Goal: Task Accomplishment & Management: Complete application form

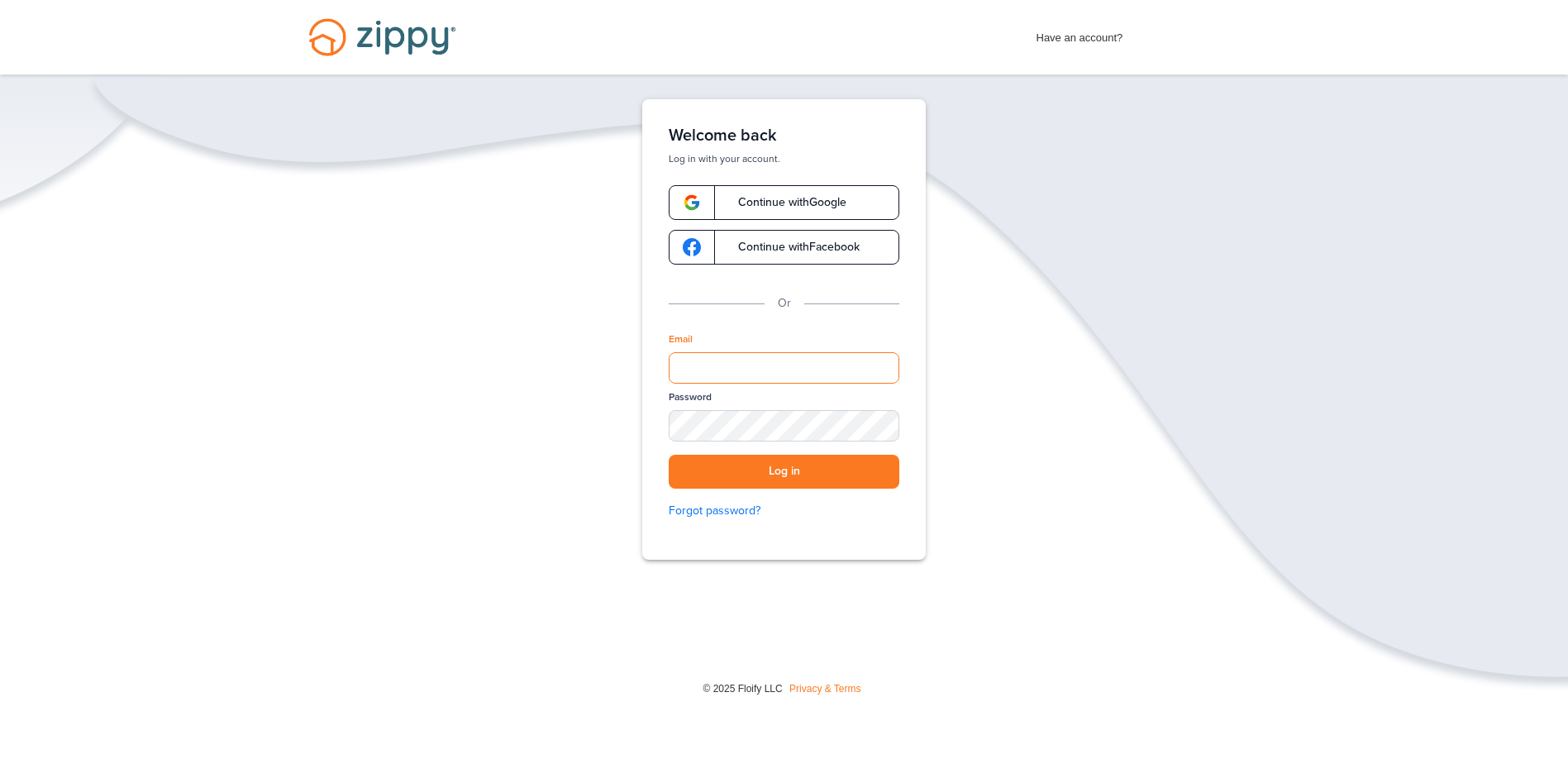
click at [733, 367] on input "Email" at bounding box center [784, 367] width 230 height 31
type input "**********"
click at [669, 455] on button "Log in" at bounding box center [784, 472] width 230 height 34
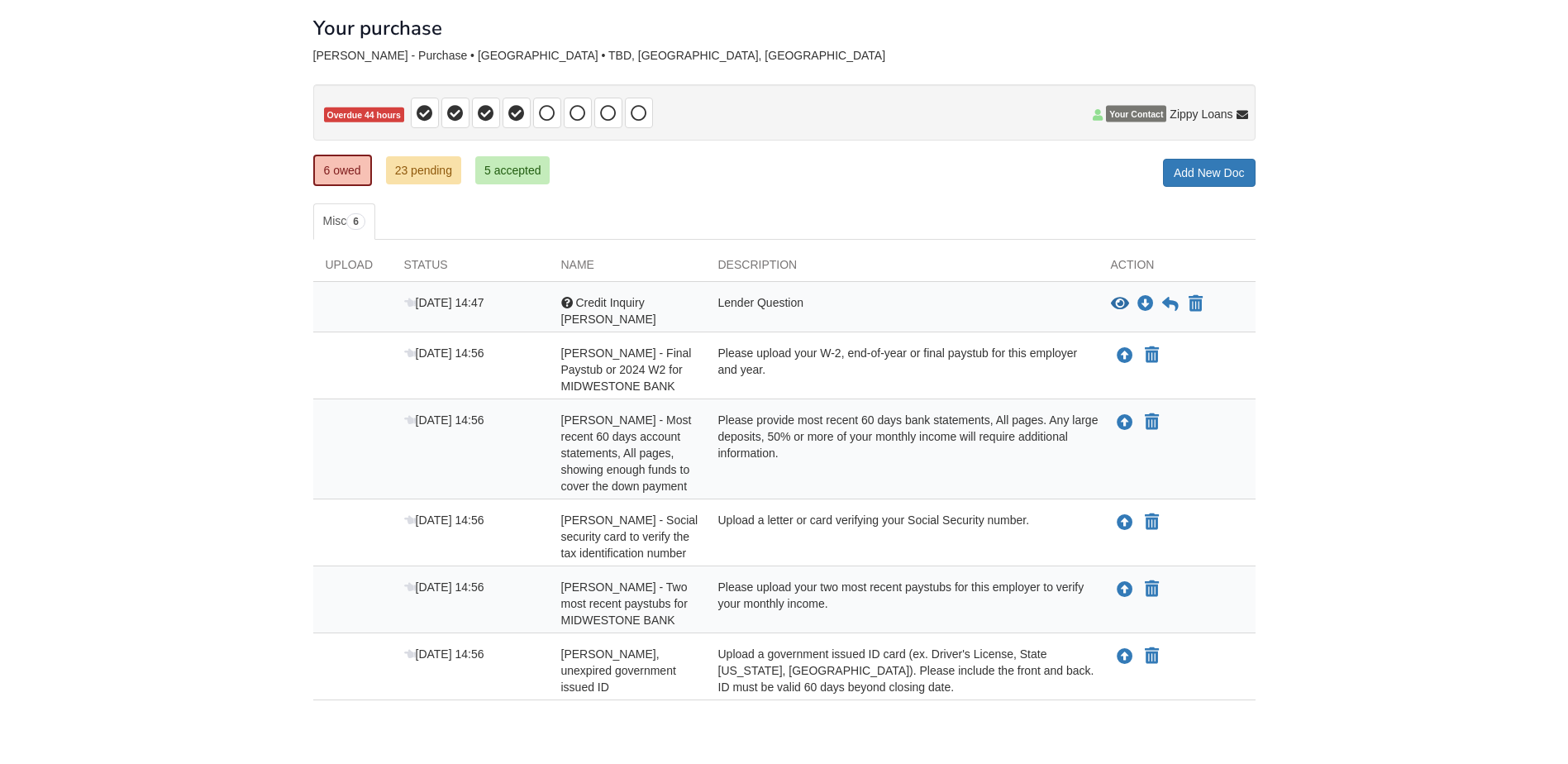
scroll to position [139, 0]
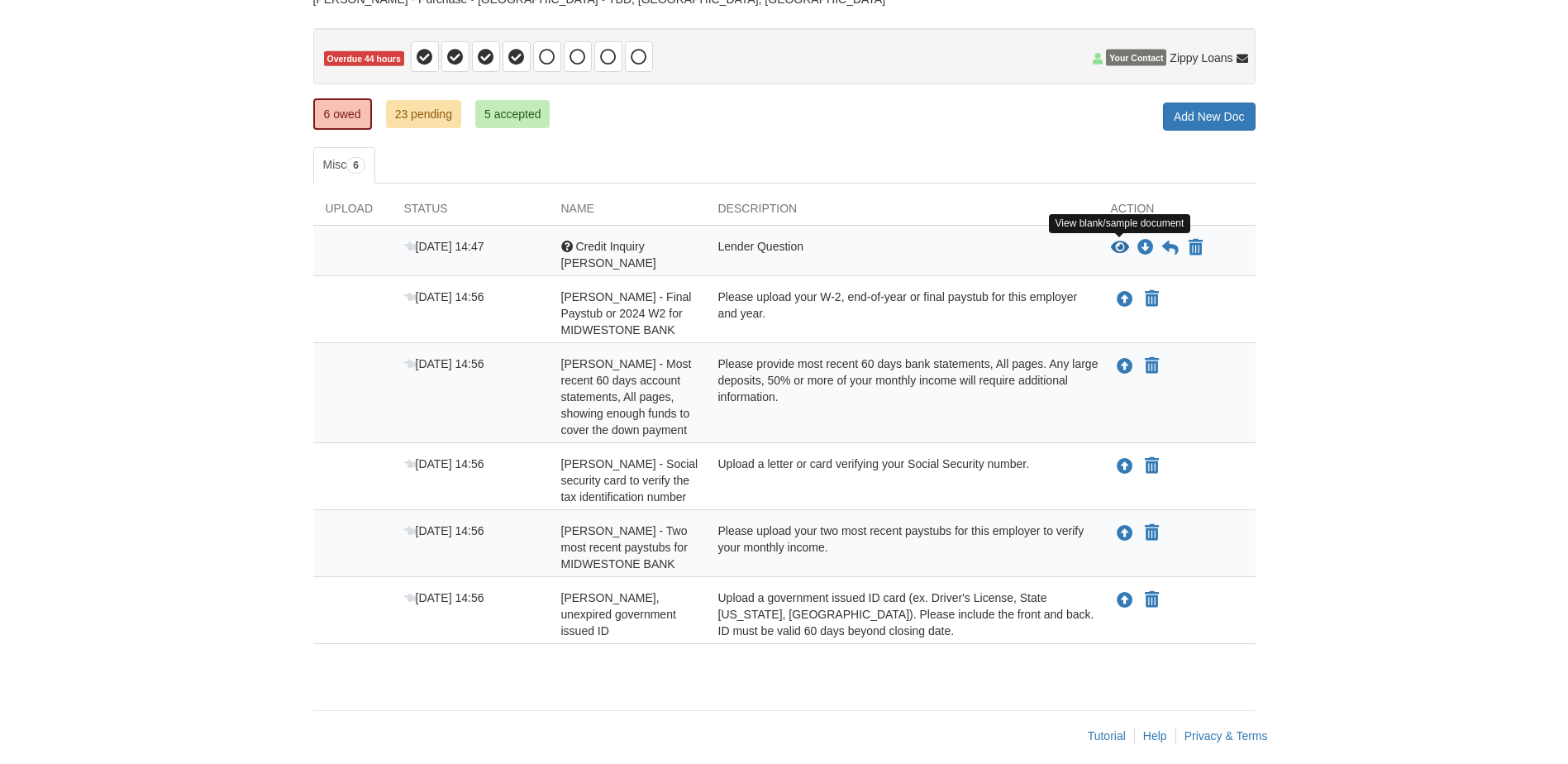
click at [1118, 245] on icon "View Credit Inquiry Nicole" at bounding box center [1119, 248] width 18 height 16
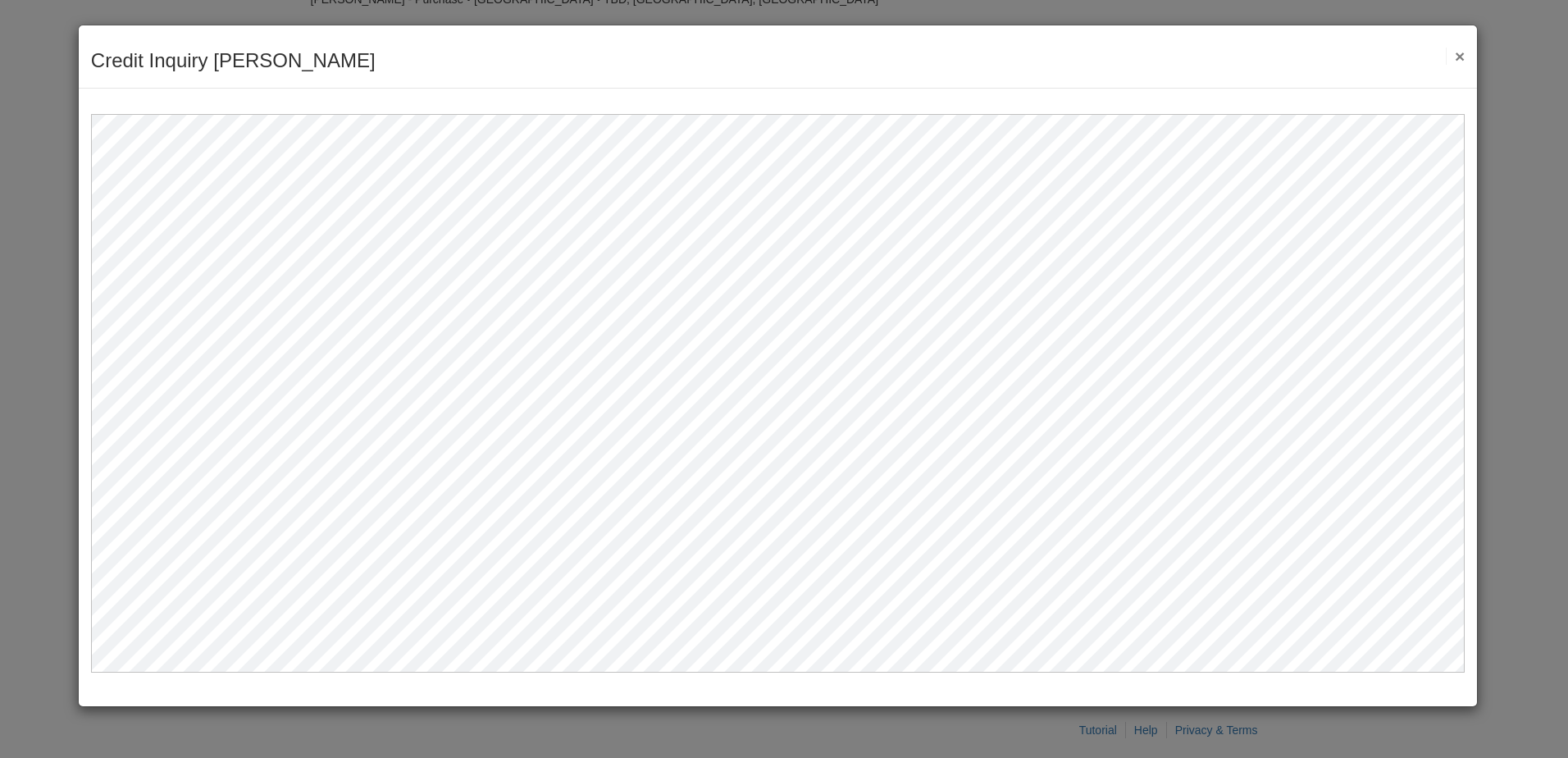
click at [1464, 53] on button "×" at bounding box center [1455, 56] width 19 height 17
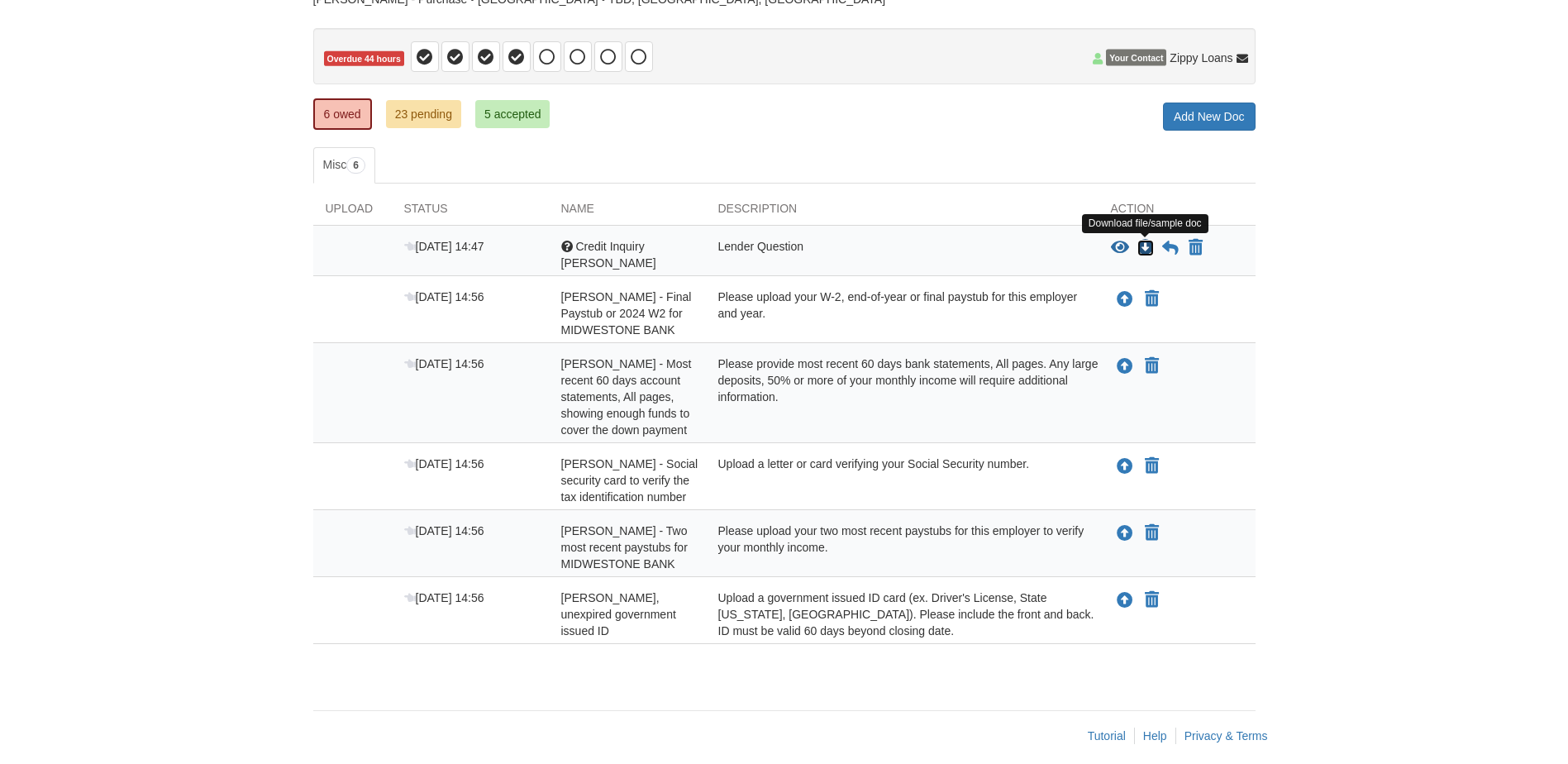
click at [1149, 245] on icon "Download Credit Inquiry Nicole" at bounding box center [1145, 248] width 16 height 16
click at [1167, 245] on icon at bounding box center [1170, 248] width 16 height 16
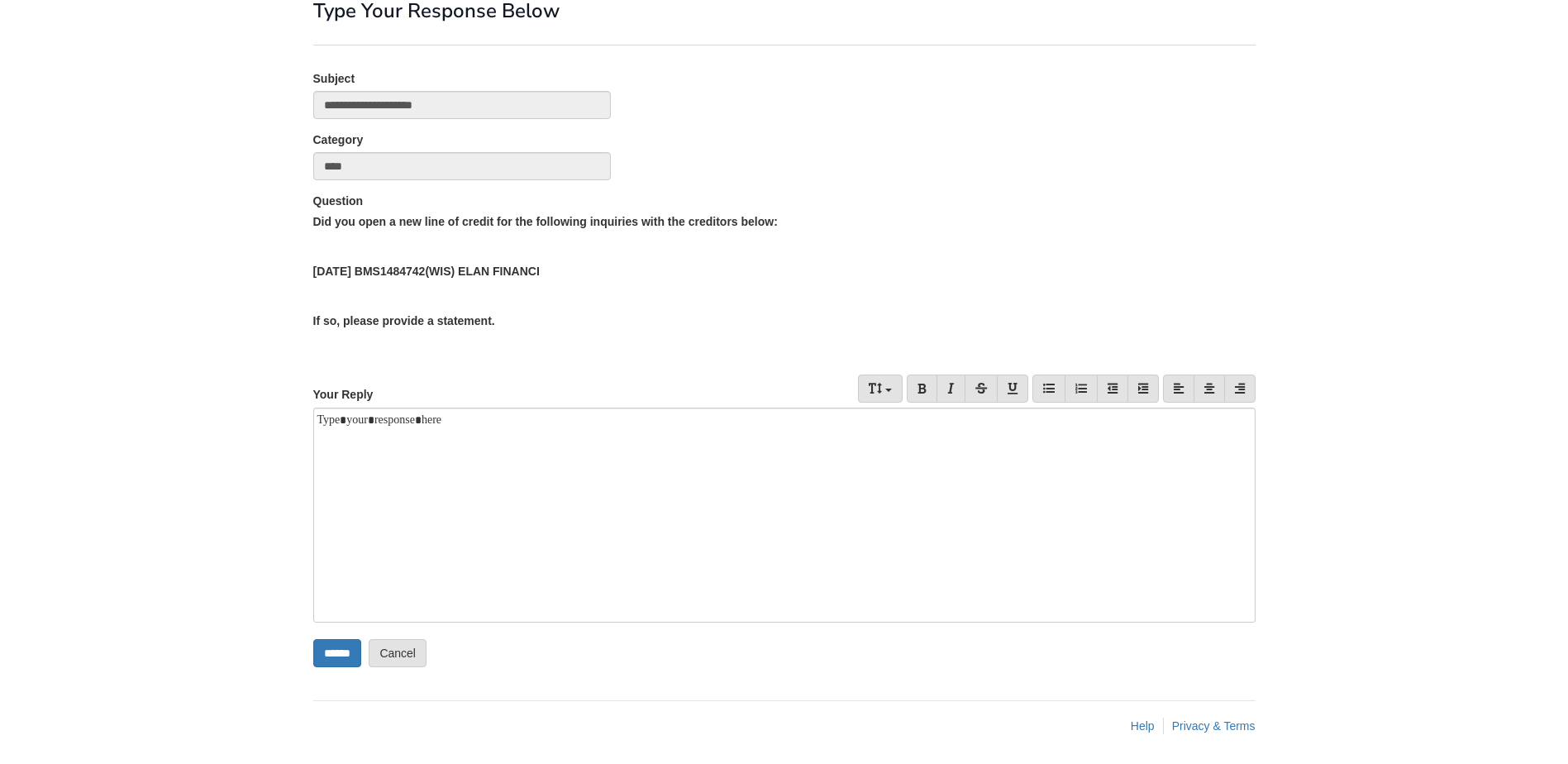
scroll to position [103, 0]
click at [471, 434] on div at bounding box center [784, 511] width 942 height 215
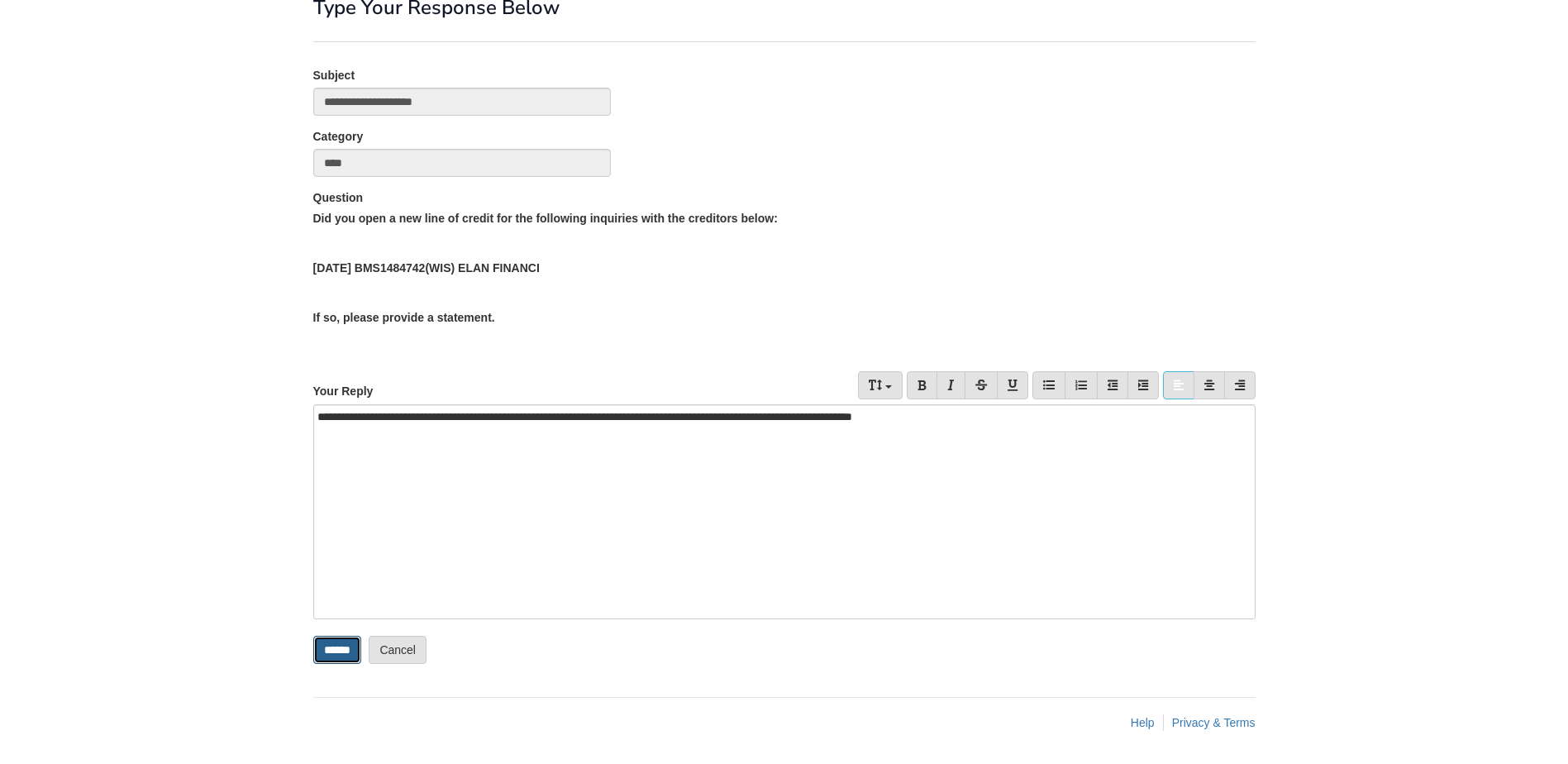
click at [358, 648] on input "******" at bounding box center [338, 649] width 48 height 28
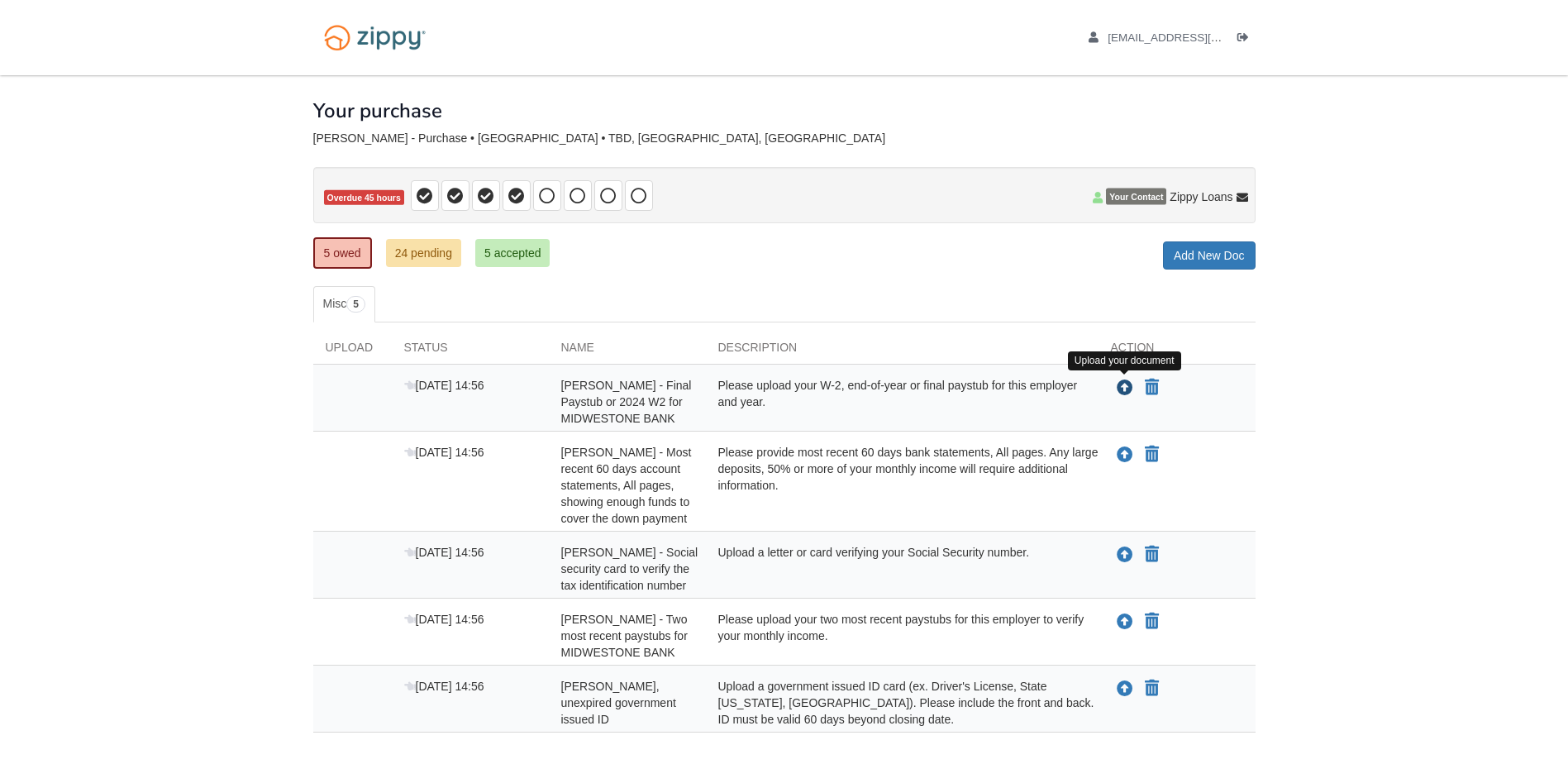
click at [1122, 388] on icon "Upload Nicole Hollon - Final Paystub or 2024 W2 for MIDWESTONE BANK" at bounding box center [1125, 388] width 16 height 16
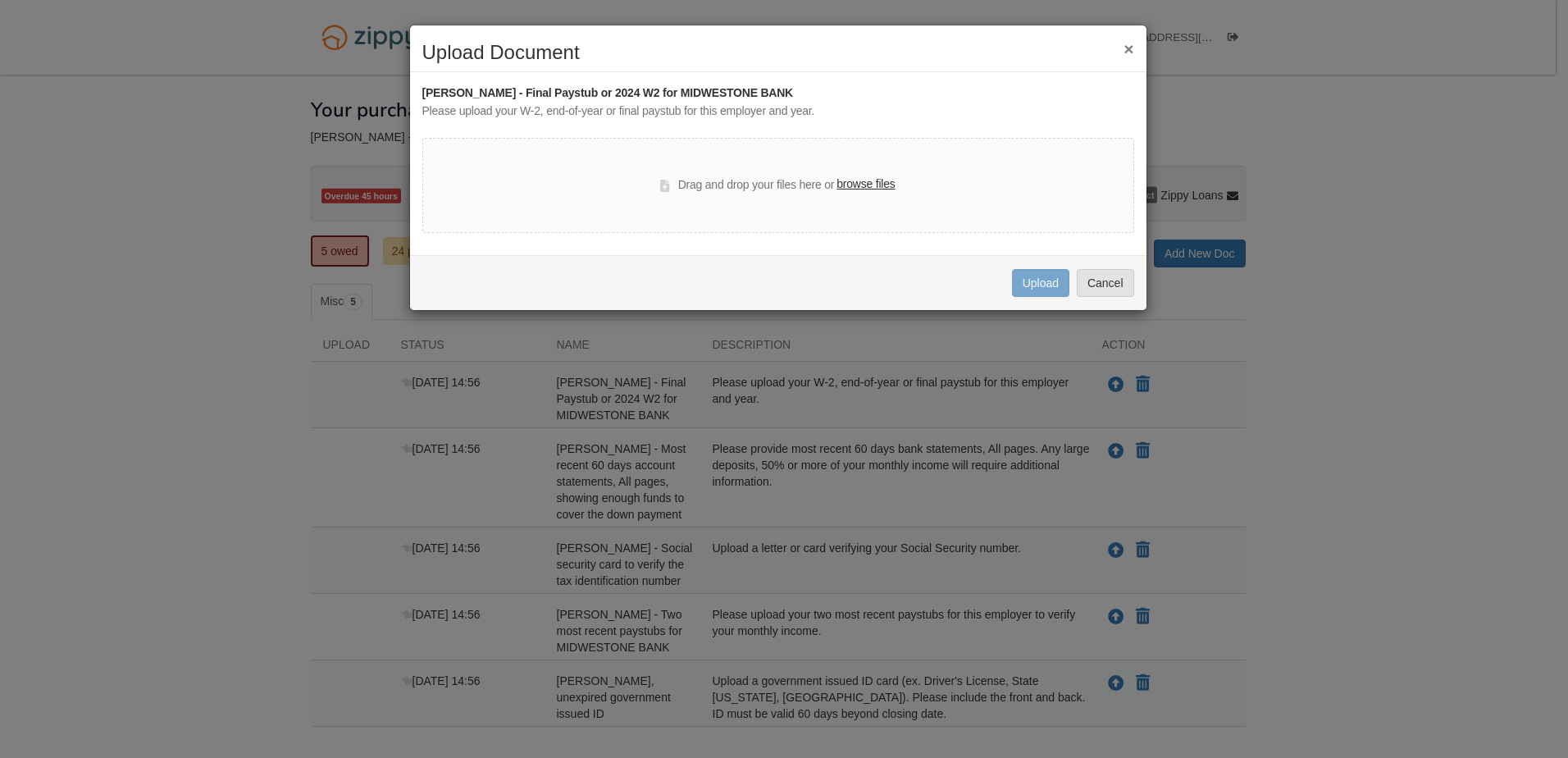
click at [878, 186] on label "browse files" at bounding box center [866, 184] width 59 height 18
click at [0, 0] on input "browse files" at bounding box center [0, 0] width 0 height 0
click at [1108, 283] on button "Cancel" at bounding box center [1106, 283] width 58 height 28
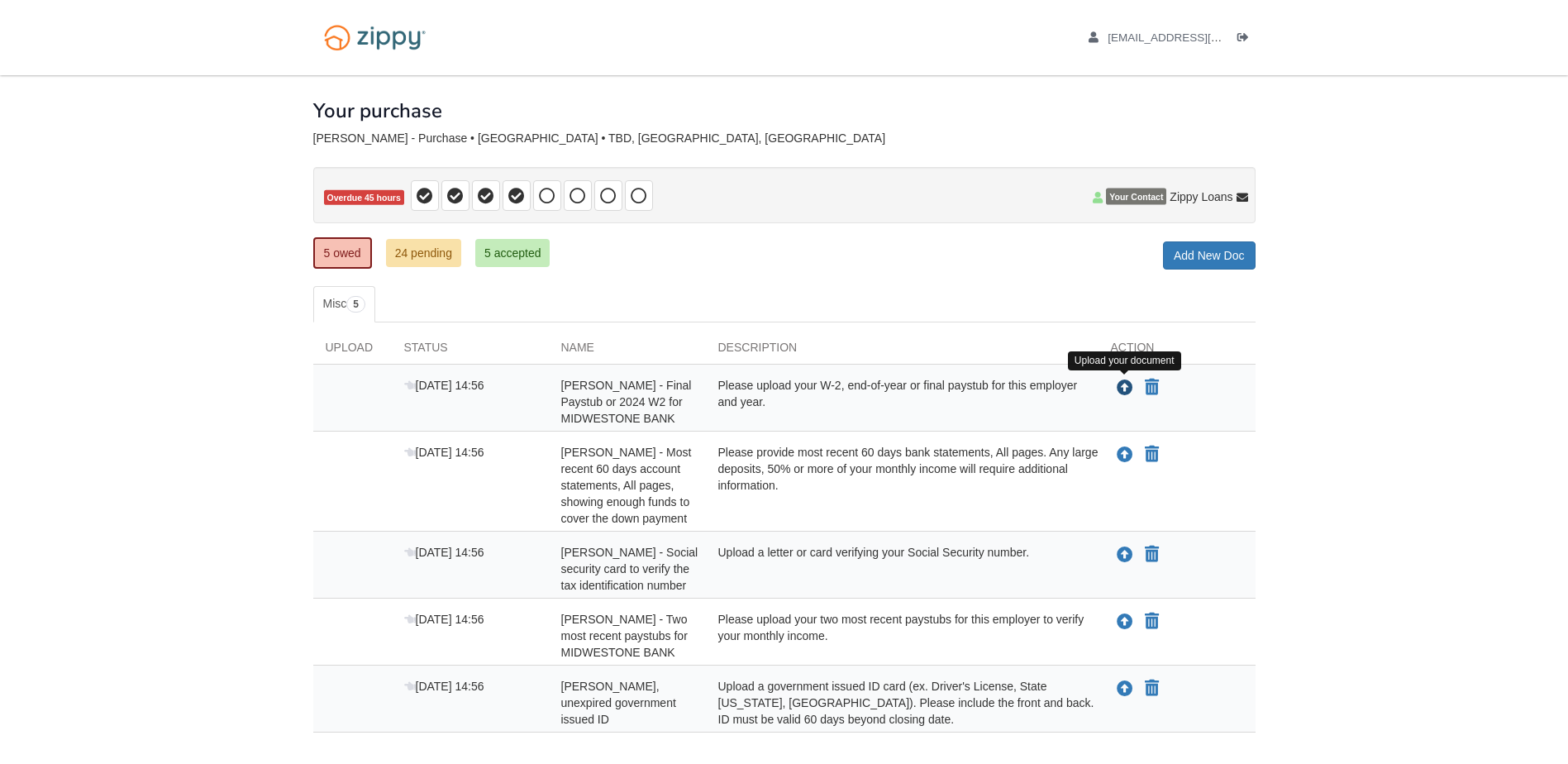
click at [1126, 388] on icon "Upload Nicole Hollon - Final Paystub or 2024 W2 for MIDWESTONE BANK" at bounding box center [1125, 388] width 16 height 16
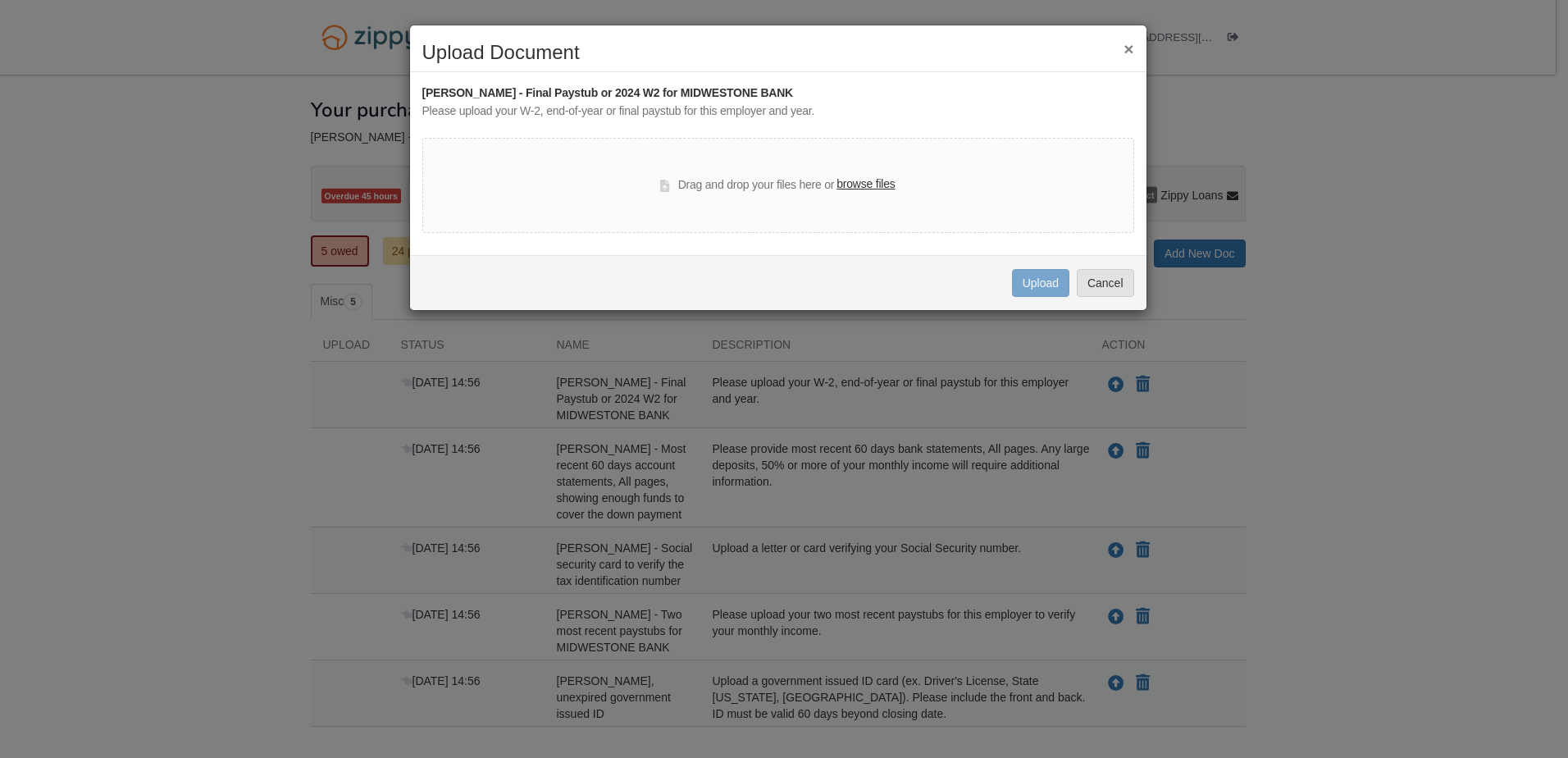
click at [883, 186] on label "browse files" at bounding box center [866, 184] width 59 height 18
click at [0, 0] on input "browse files" at bounding box center [0, 0] width 0 height 0
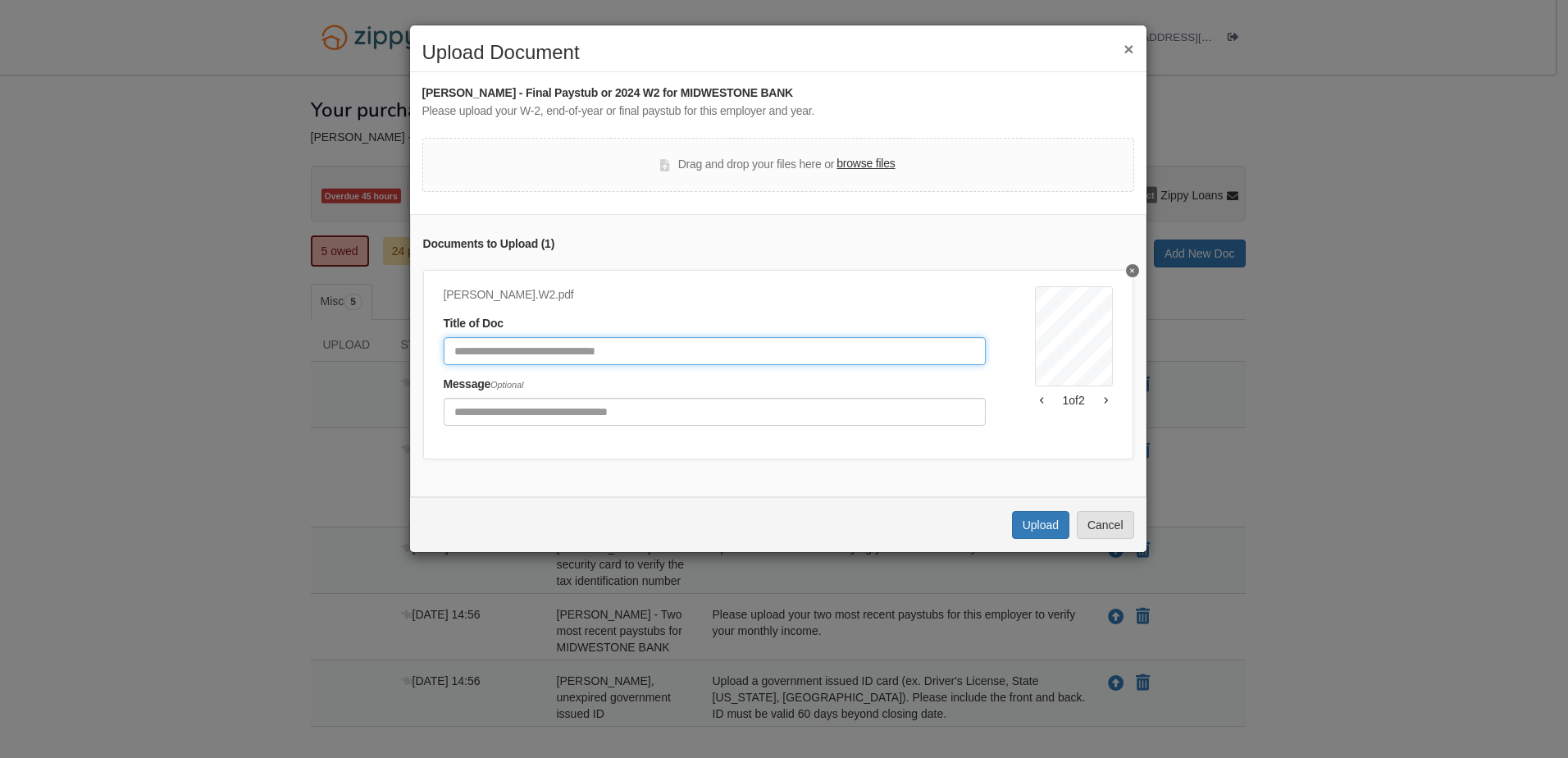
click at [597, 347] on input "Document Title" at bounding box center [715, 350] width 542 height 28
type input "********"
click at [1057, 539] on button "Upload" at bounding box center [1041, 524] width 58 height 28
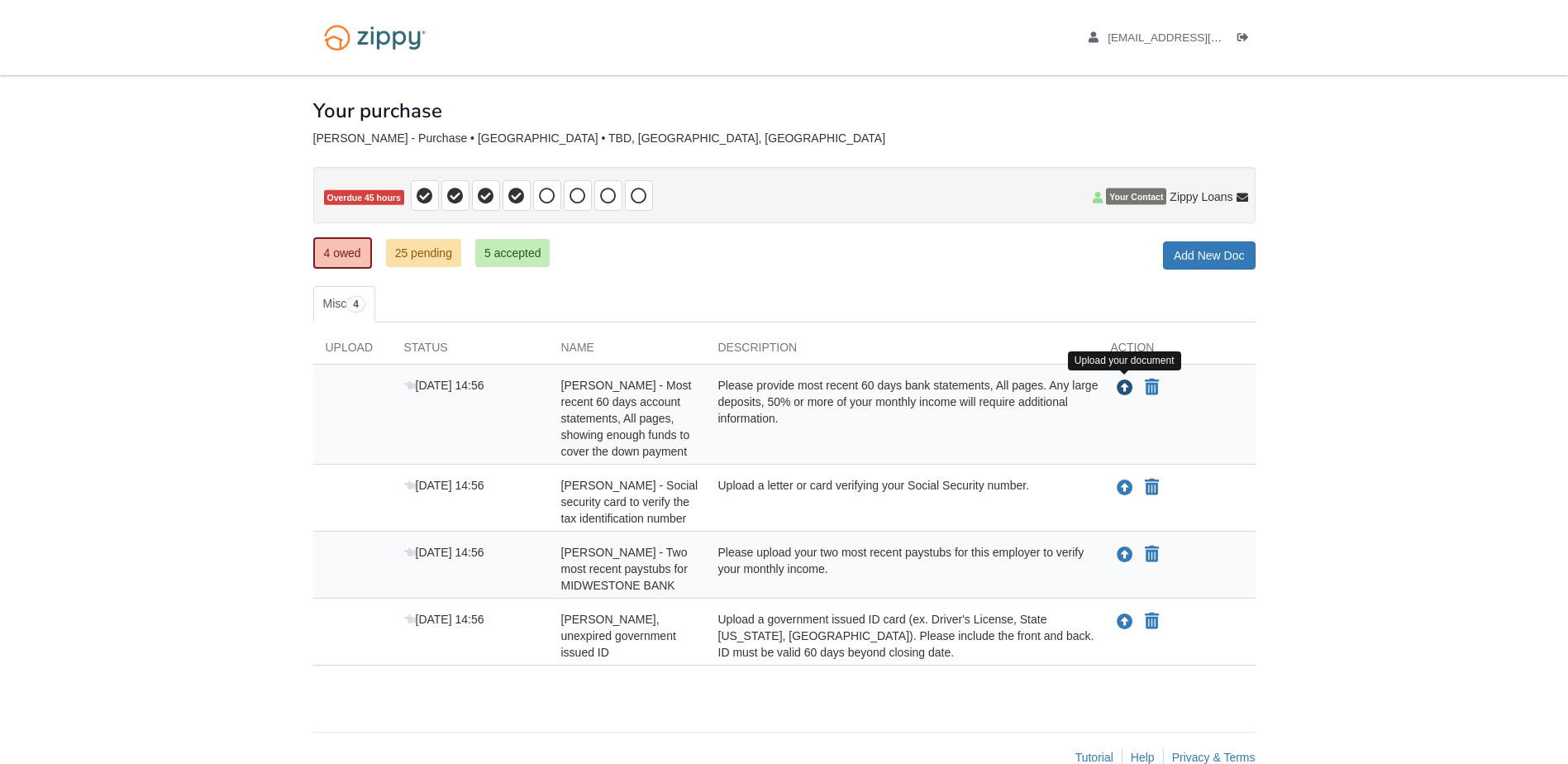
click at [1123, 382] on icon "Upload Nicole Hollon - Most recent 60 days account statements, All pages, showi…" at bounding box center [1125, 388] width 16 height 16
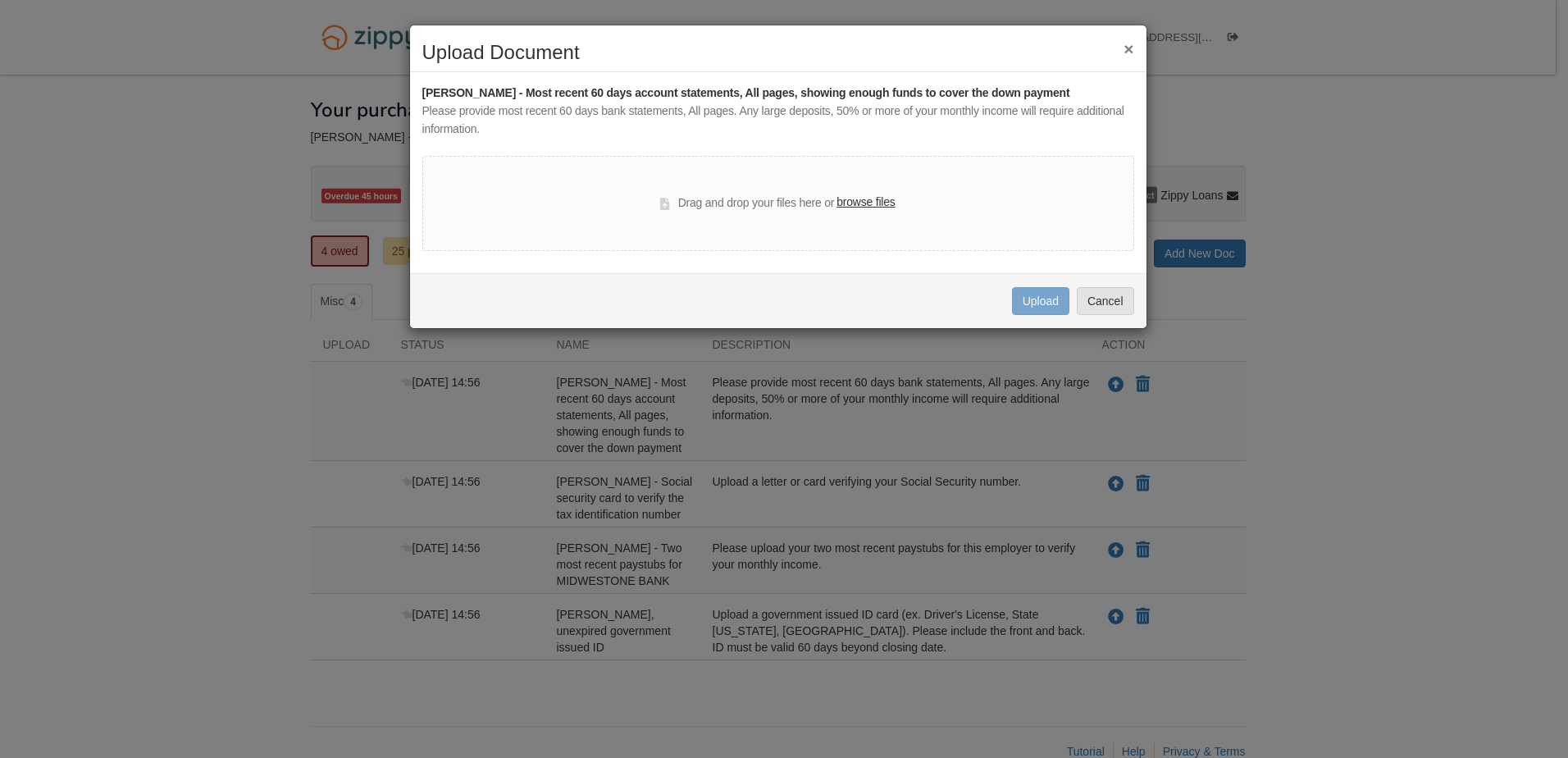
click at [875, 196] on label "browse files" at bounding box center [866, 203] width 59 height 18
click at [0, 0] on input "browse files" at bounding box center [0, 0] width 0 height 0
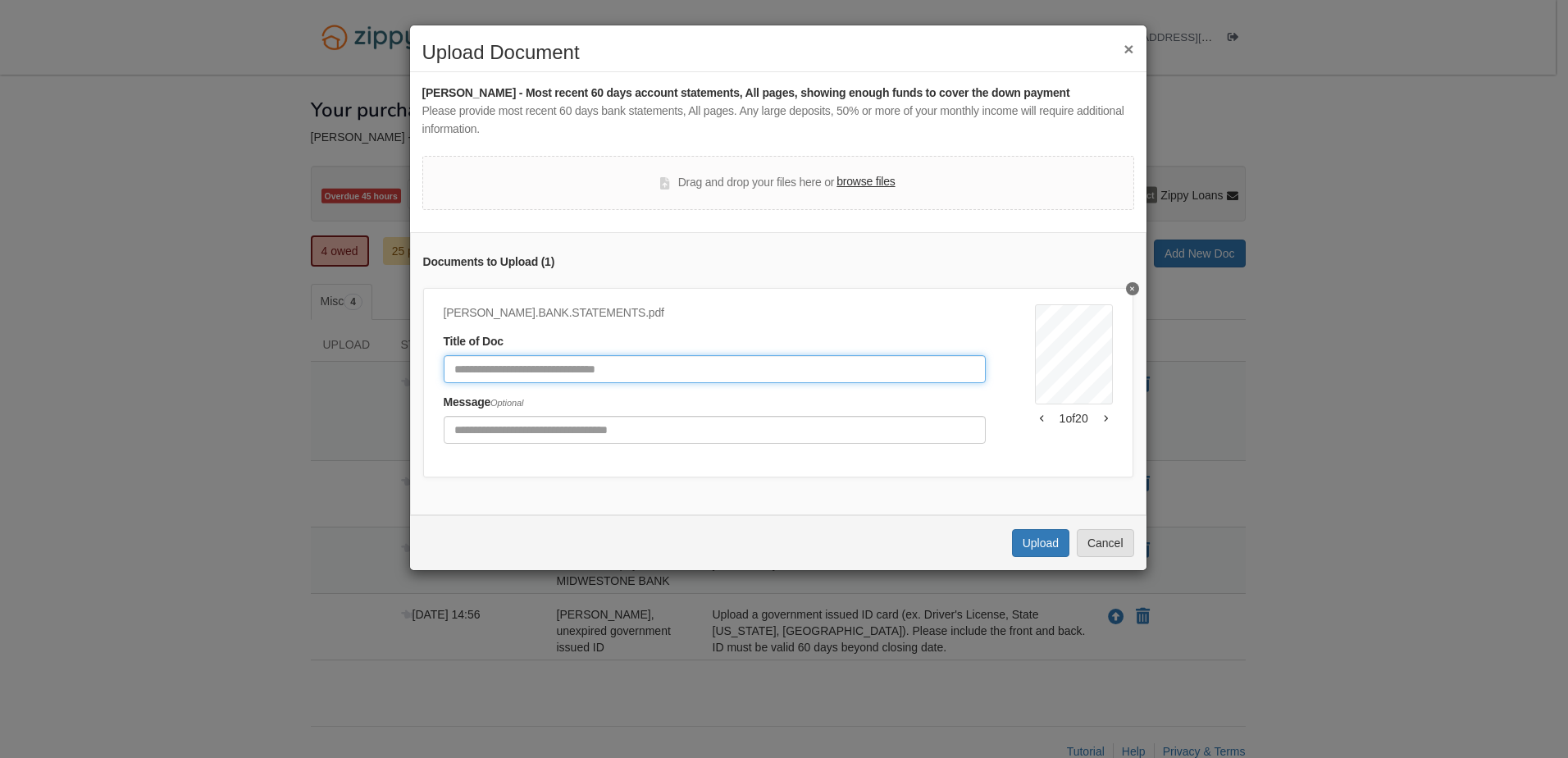
click at [528, 375] on input "Document Title" at bounding box center [715, 369] width 542 height 28
type input "**********"
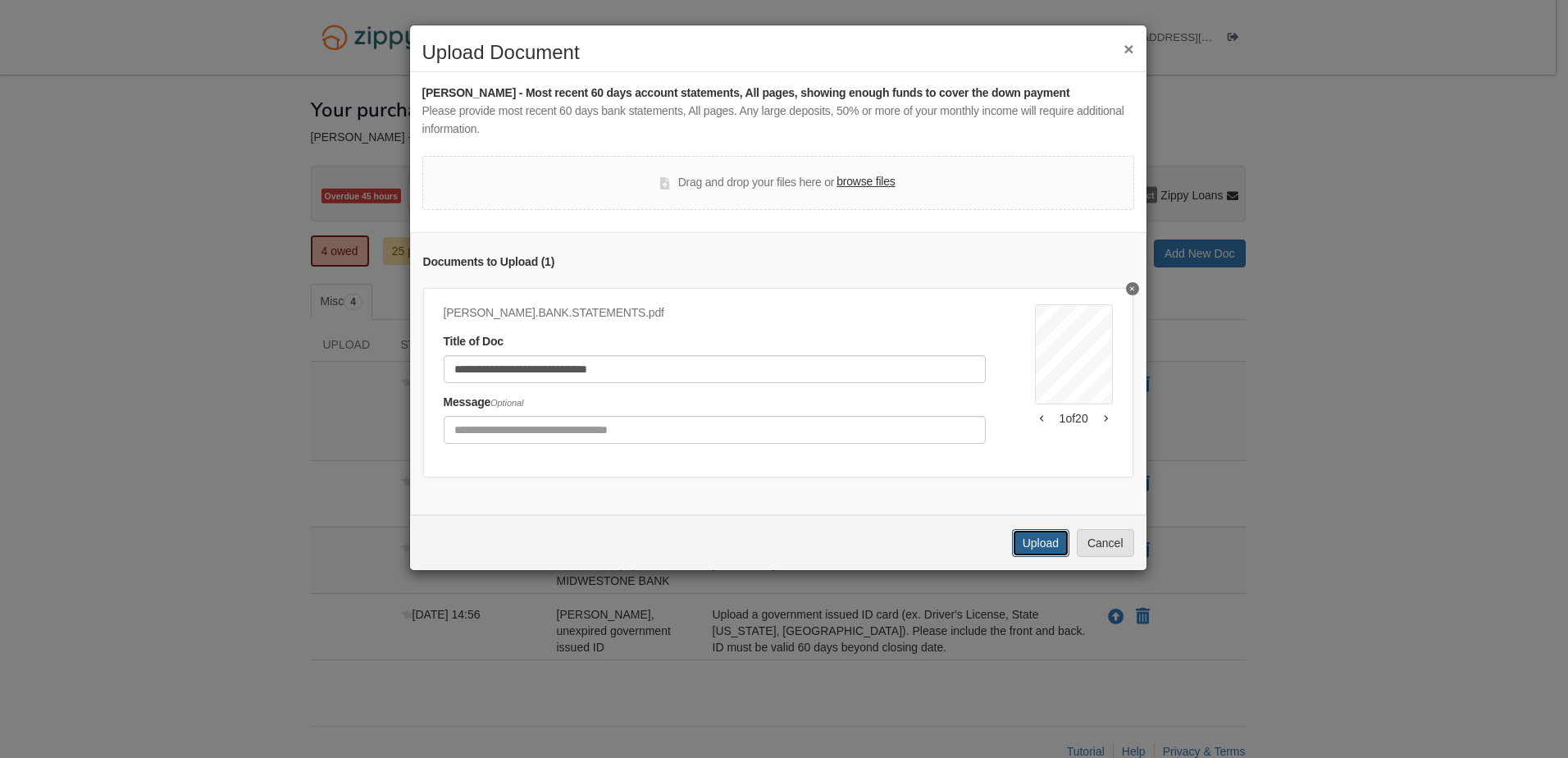
click at [1044, 556] on button "Upload" at bounding box center [1041, 542] width 58 height 28
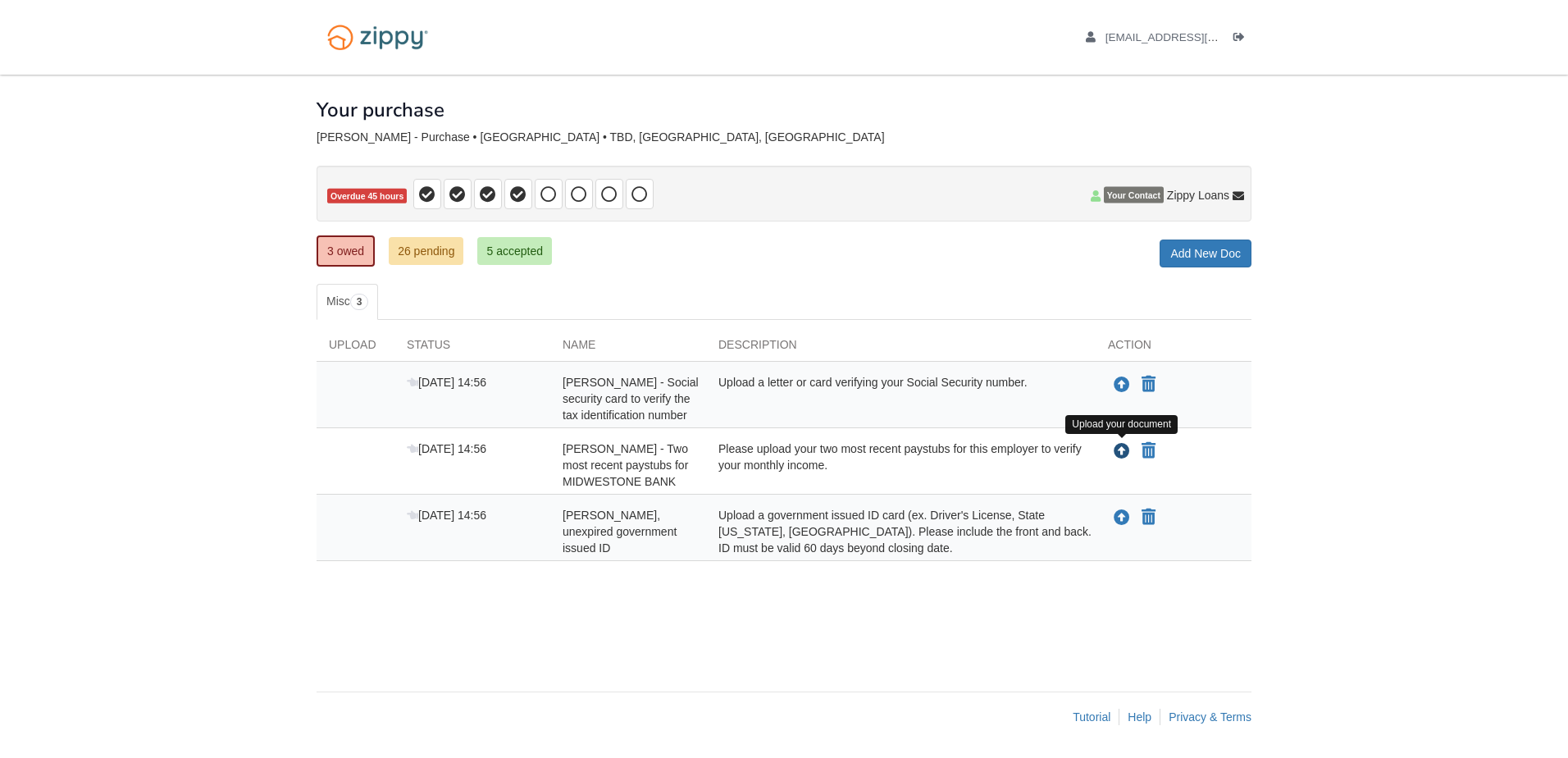
click at [1127, 450] on icon "Upload Nicole Hollon - Two most recent paystubs for MIDWESTONE BANK" at bounding box center [1122, 451] width 16 height 16
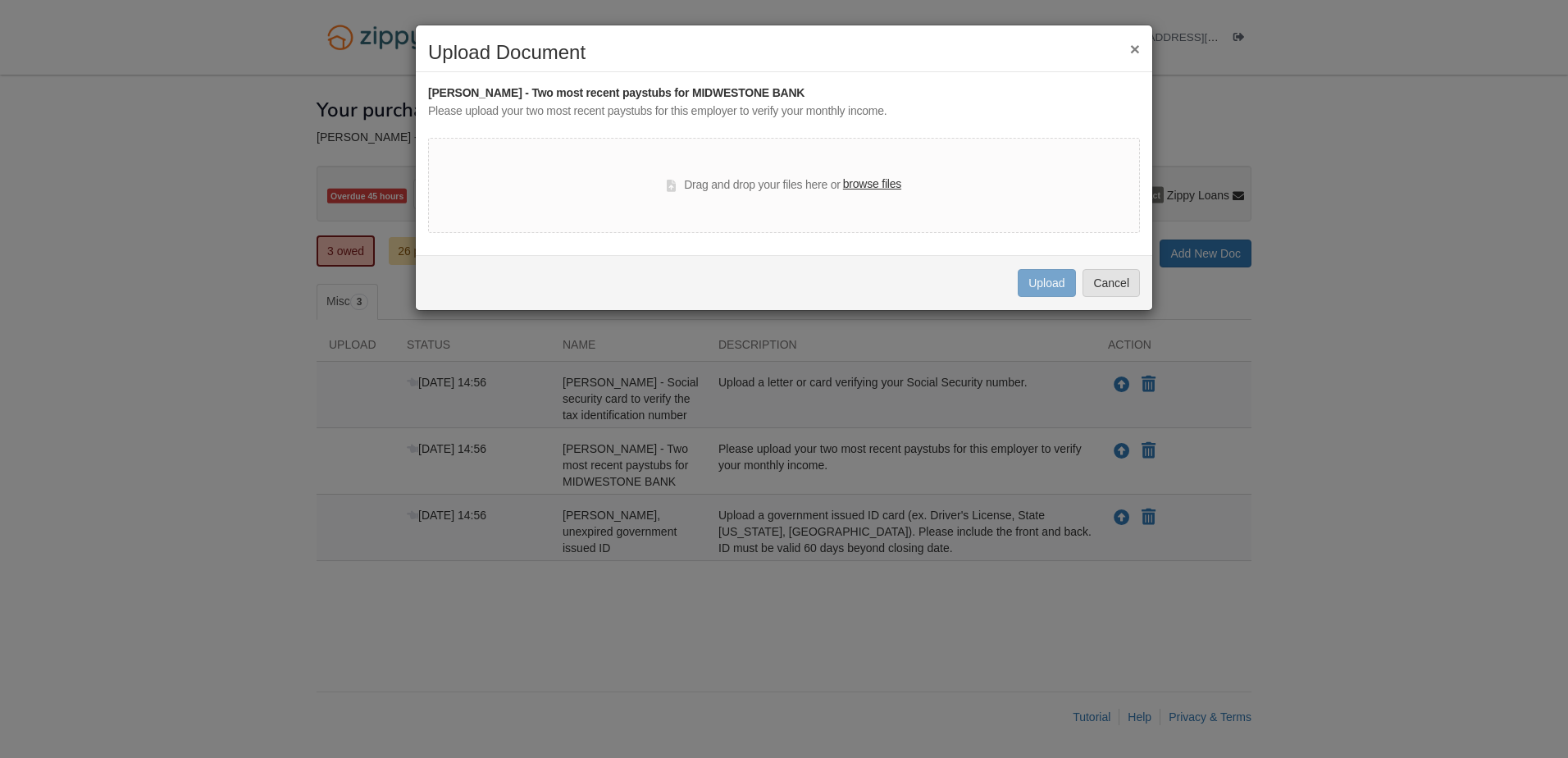
click at [878, 180] on label "browse files" at bounding box center [873, 184] width 59 height 18
click at [0, 0] on input "browse files" at bounding box center [0, 0] width 0 height 0
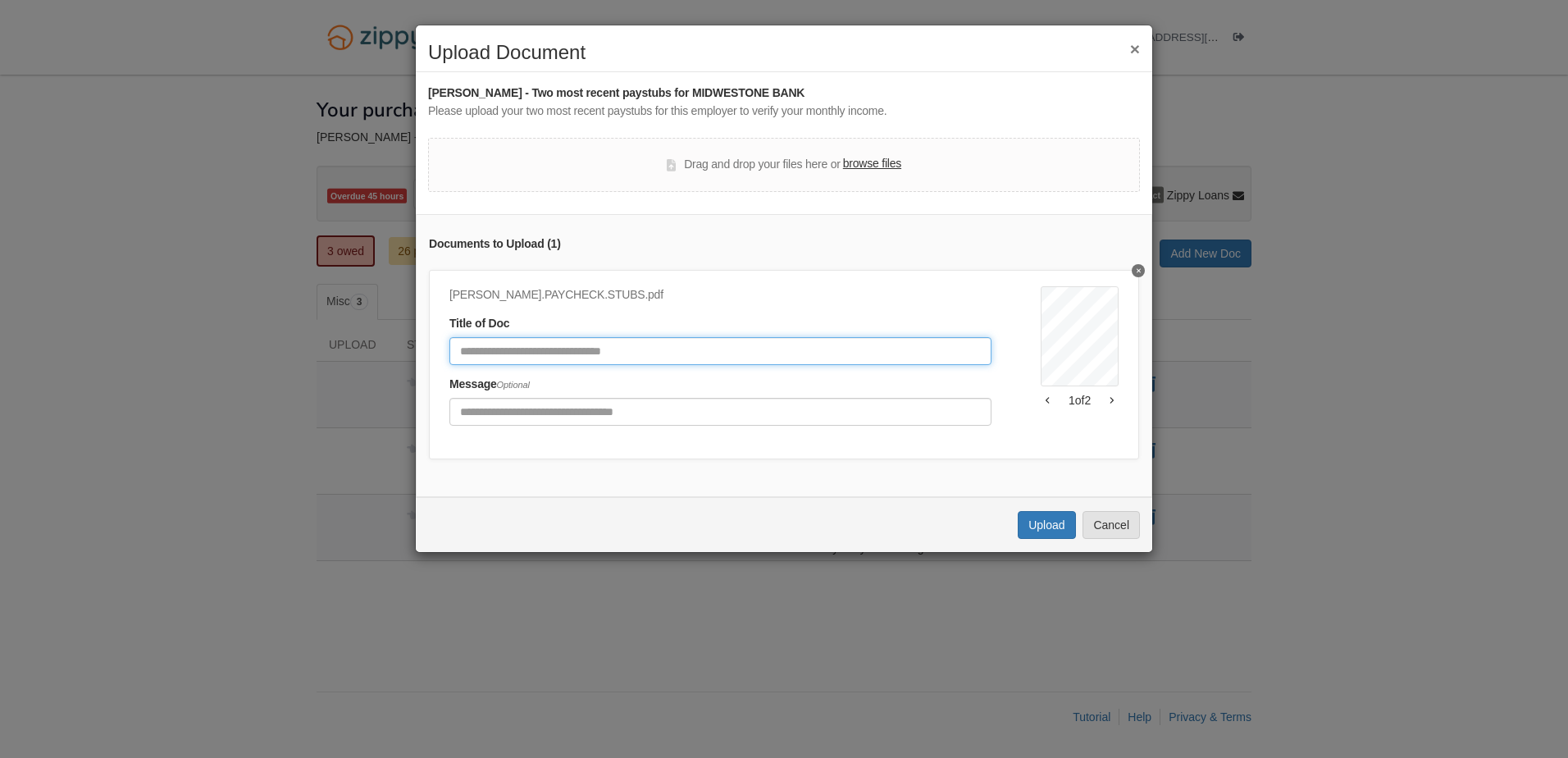
click at [577, 347] on input "Document Title" at bounding box center [721, 350] width 542 height 28
click at [468, 352] on input "**********" at bounding box center [721, 350] width 542 height 28
type input "**********"
click at [1042, 530] on button "Upload" at bounding box center [1046, 524] width 58 height 28
